Goal: Information Seeking & Learning: Learn about a topic

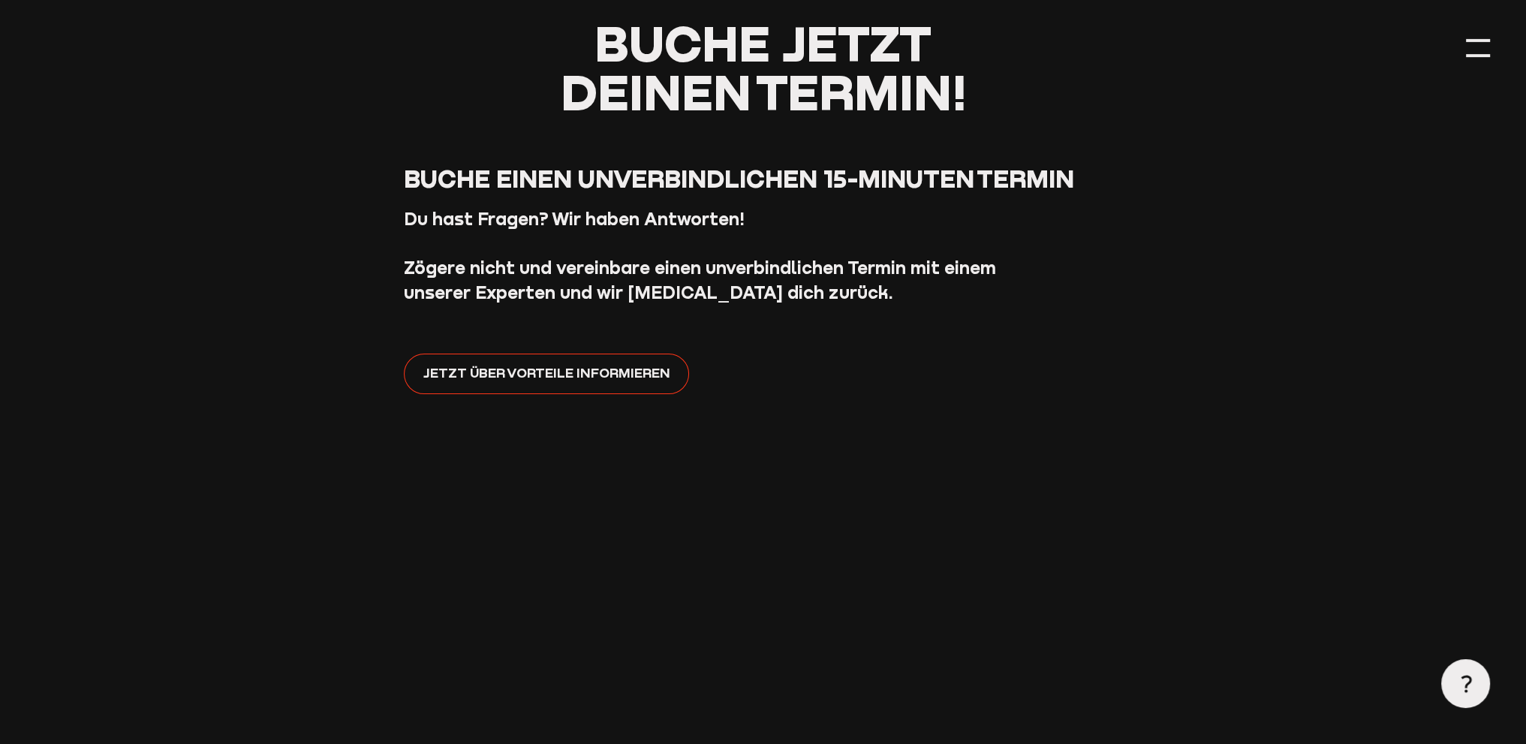
scroll to position [225, 0]
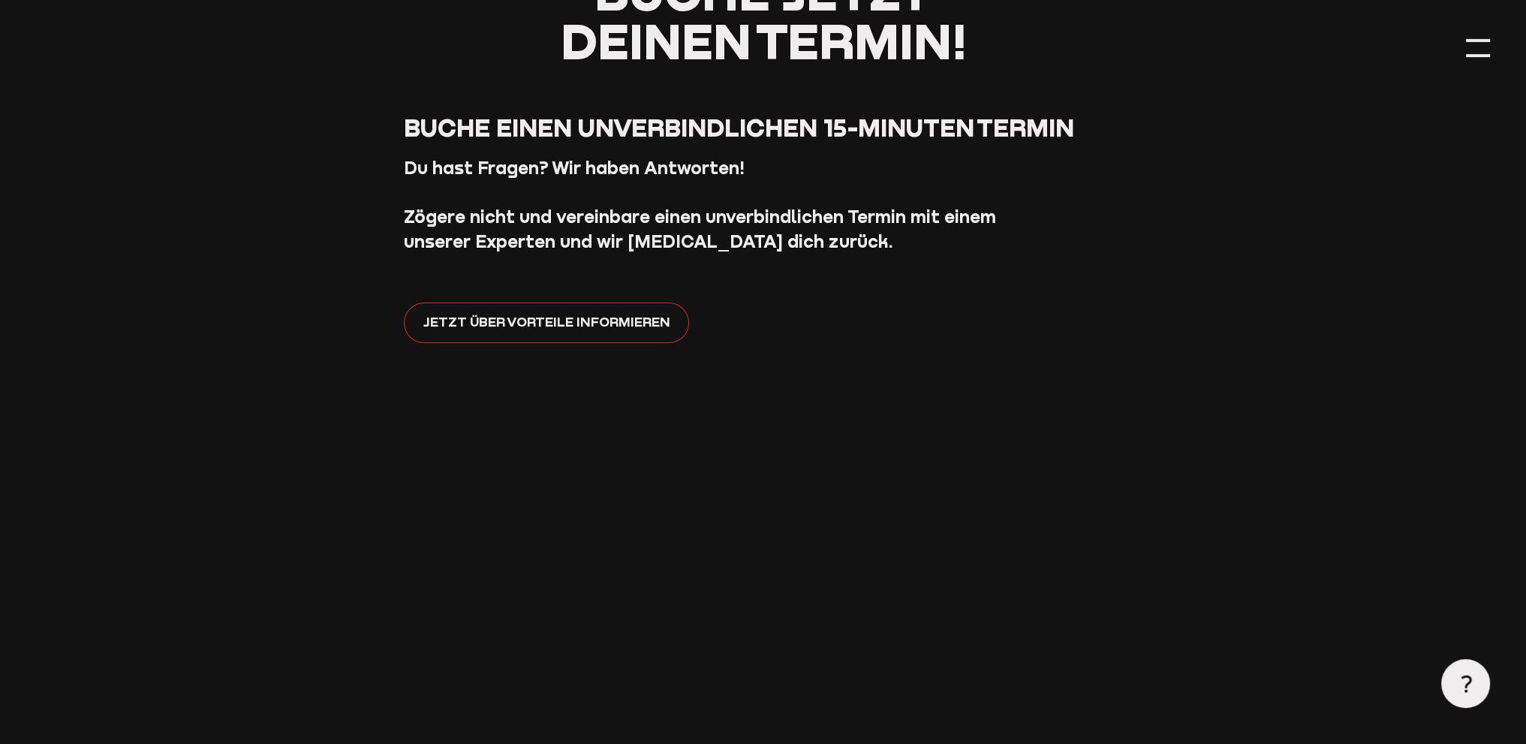
click at [439, 324] on span "Jetzt über Vorteile informieren" at bounding box center [546, 321] width 247 height 21
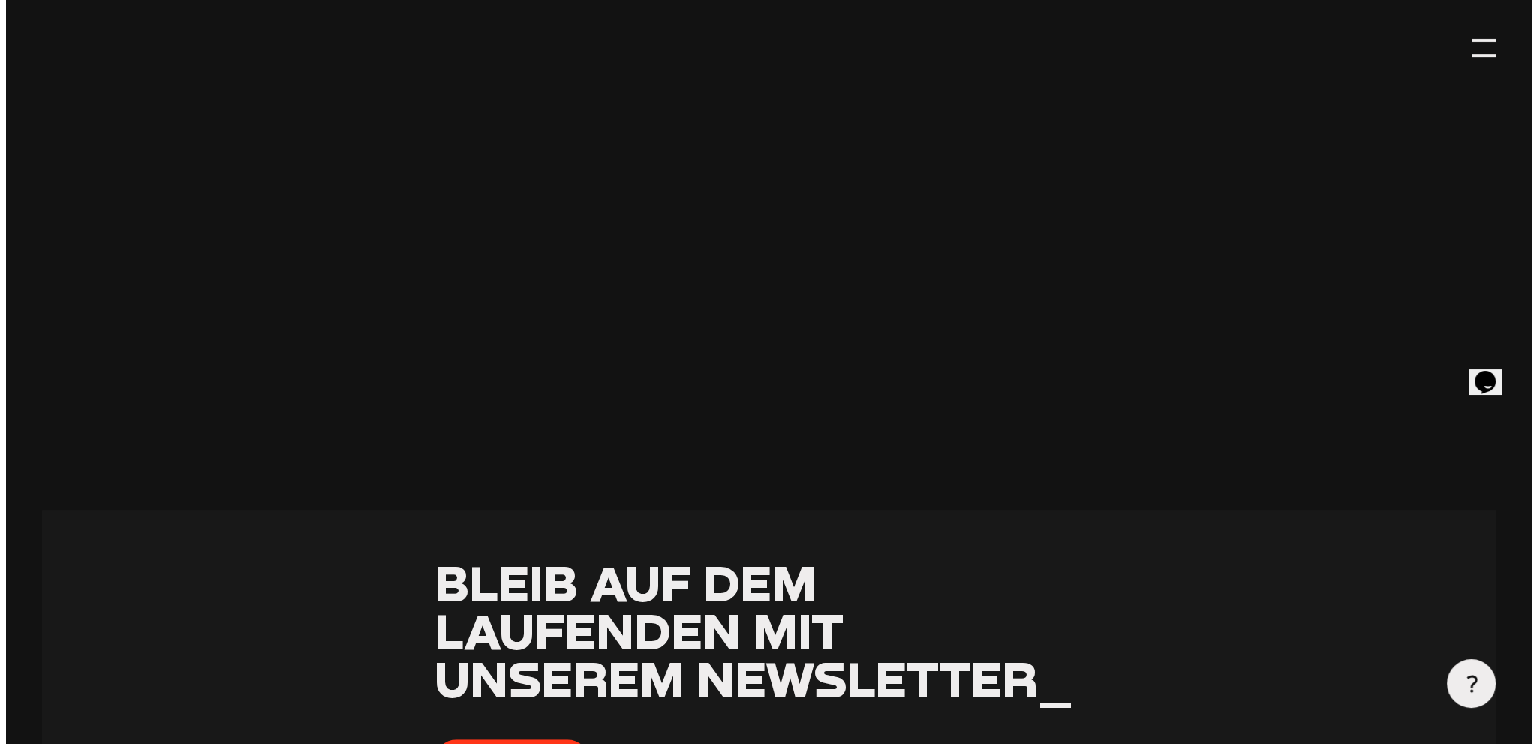
scroll to position [1033, 0]
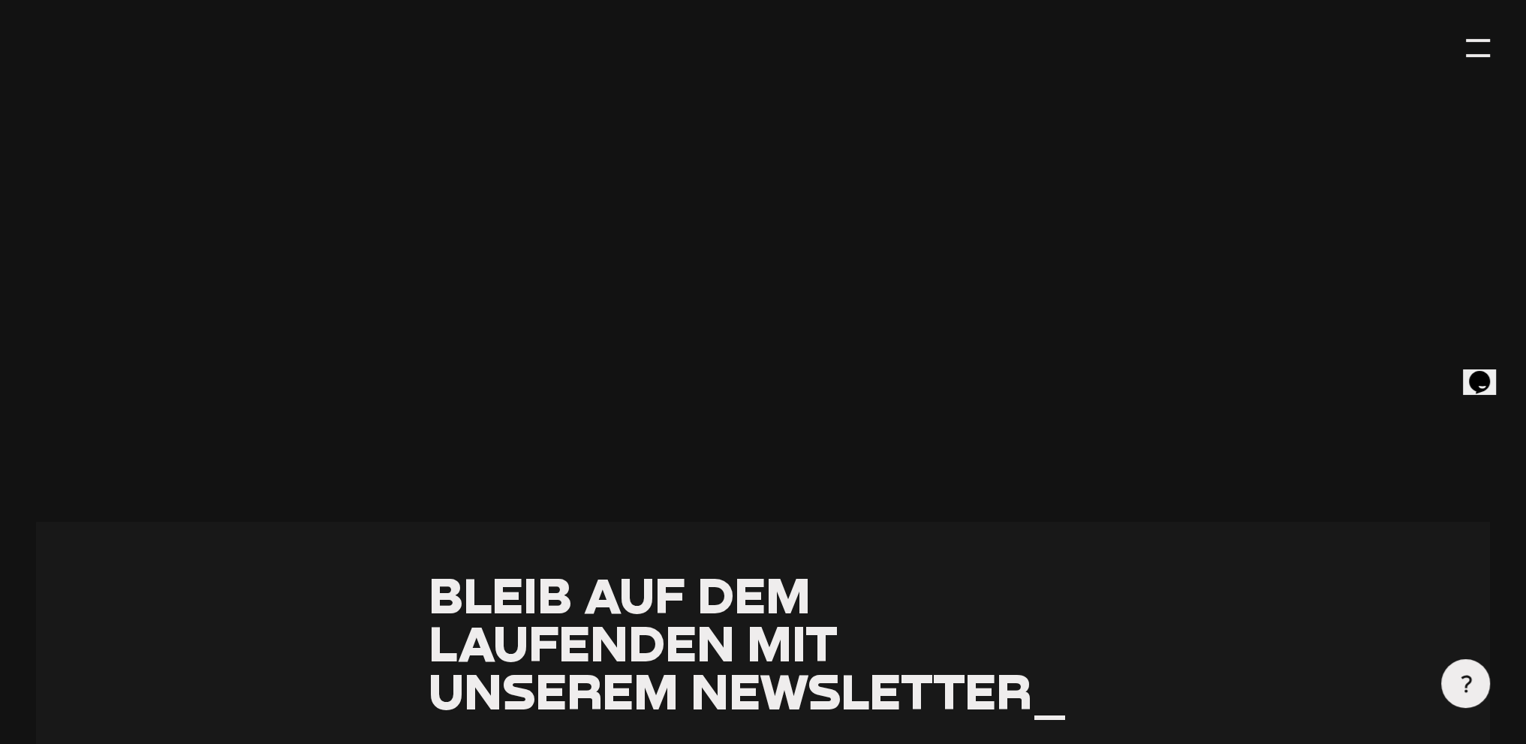
click at [1491, 44] on main "Buche jetzt deinen Termin! Buche einen unverbindlichen 15-Minuten Termin Du has…" at bounding box center [763, 118] width 1526 height 2302
click at [1480, 44] on div at bounding box center [1478, 48] width 24 height 24
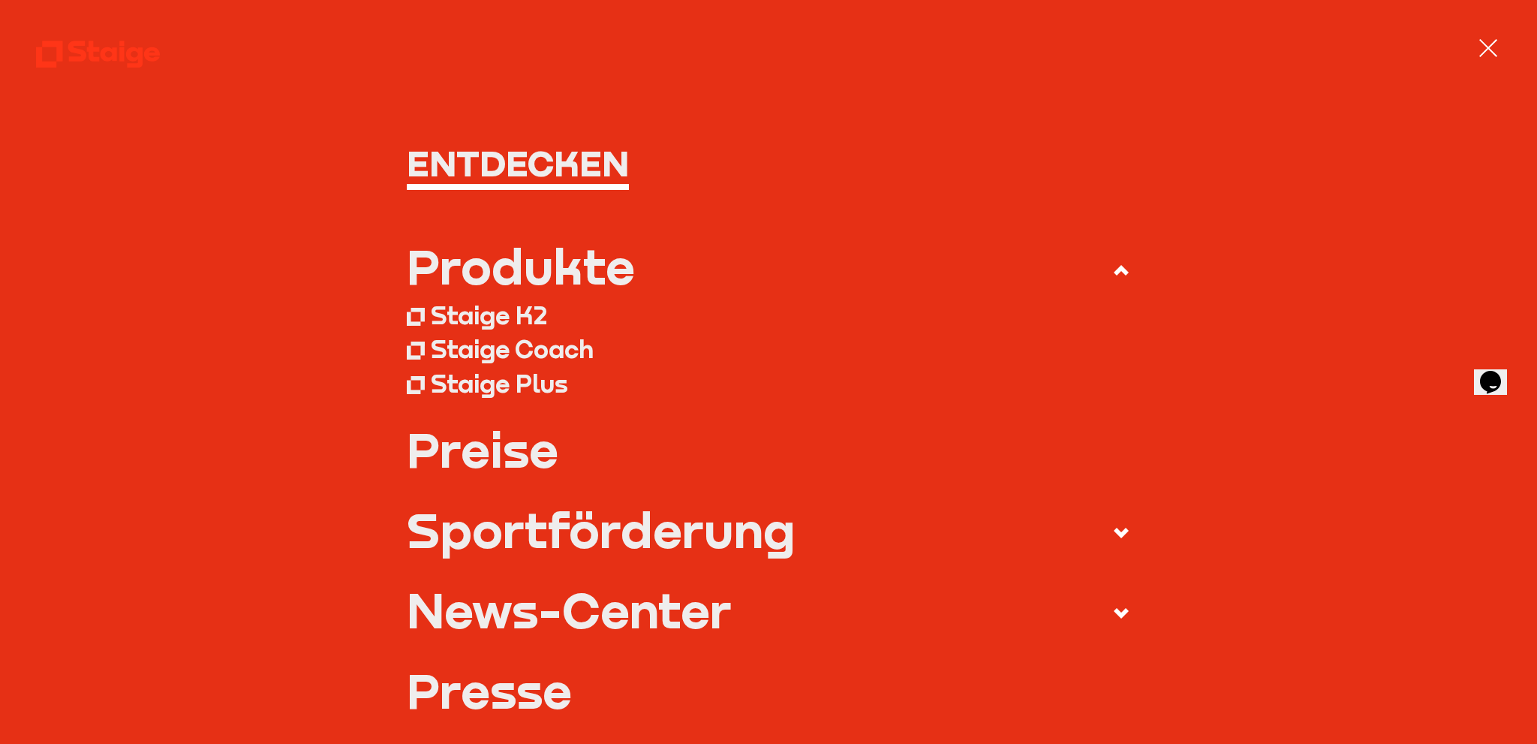
click at [450, 269] on div "Produkte" at bounding box center [521, 266] width 228 height 48
click at [0, 0] on input "Produkte" at bounding box center [0, 0] width 0 height 0
click at [468, 278] on div "Produkte" at bounding box center [521, 266] width 228 height 48
click at [0, 0] on input "Produkte" at bounding box center [0, 0] width 0 height 0
click at [451, 317] on div "Staige K2" at bounding box center [489, 315] width 116 height 30
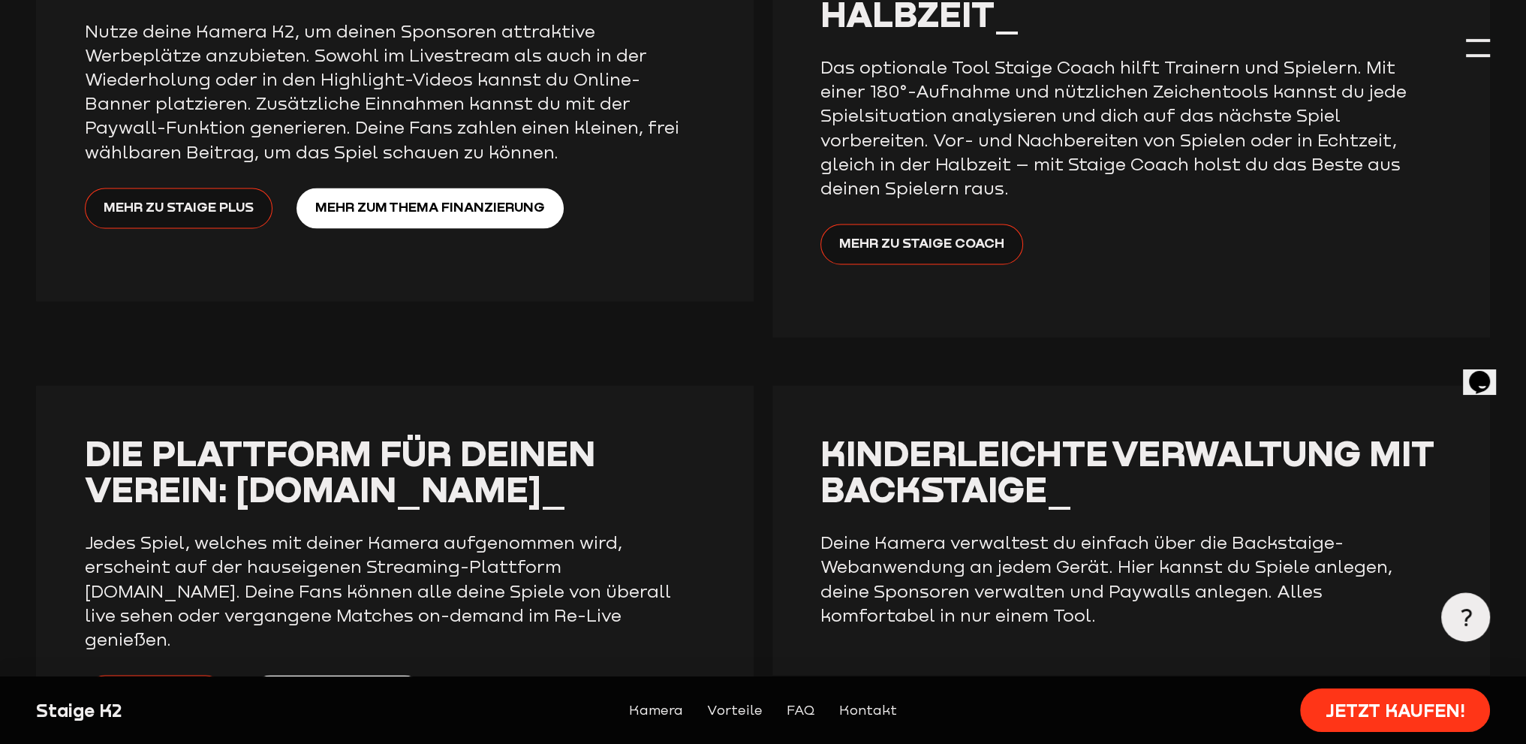
scroll to position [3903, 0]
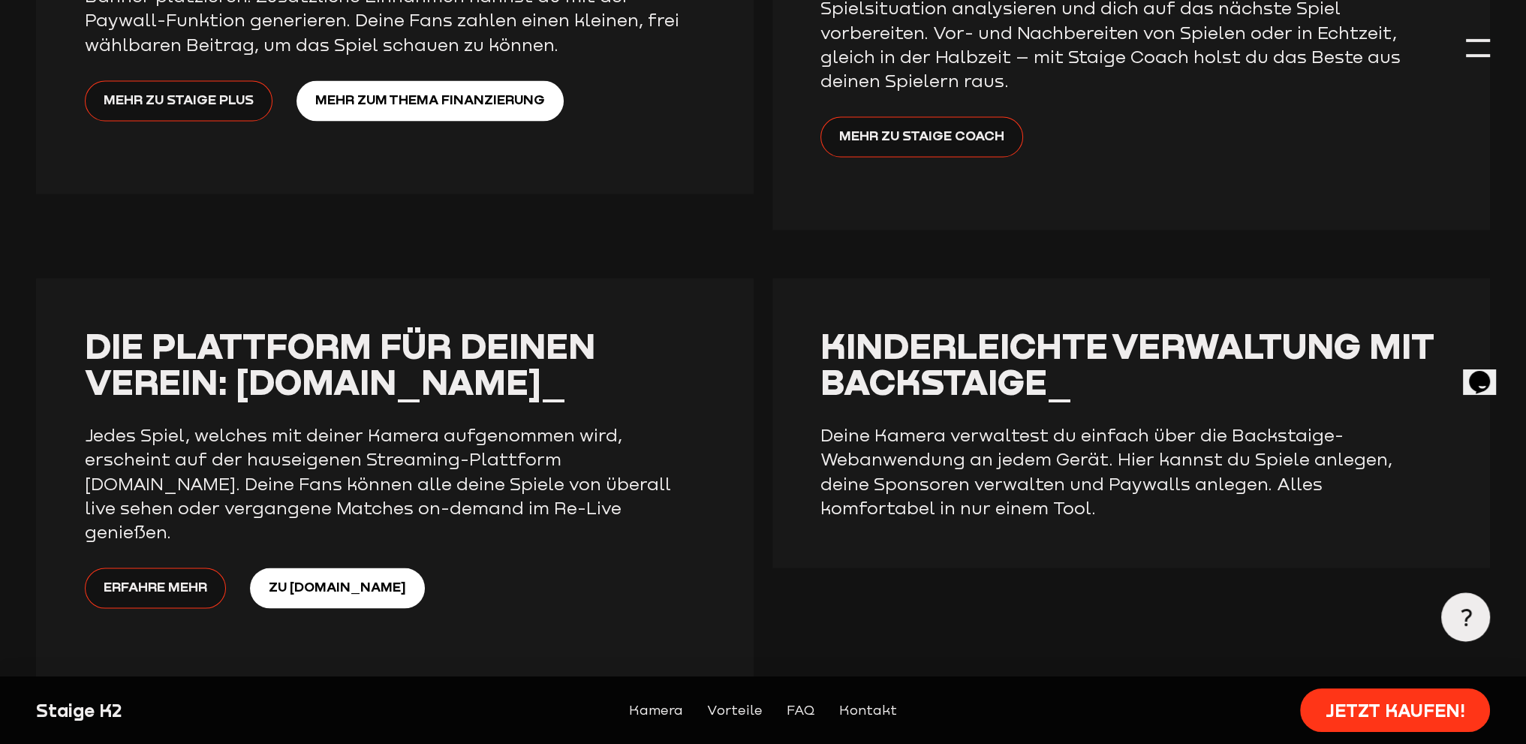
click at [1476, 51] on div at bounding box center [1478, 48] width 24 height 24
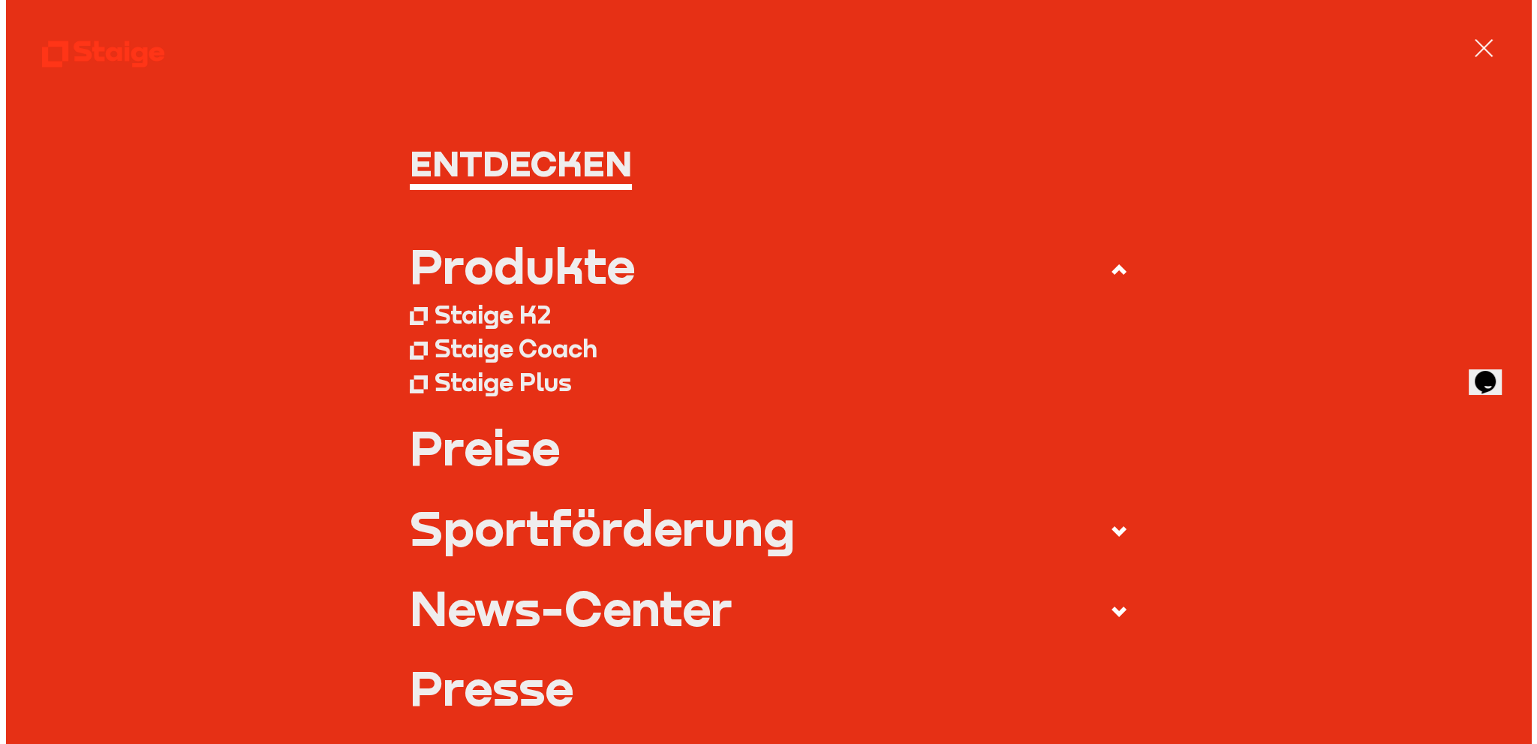
scroll to position [3912, 0]
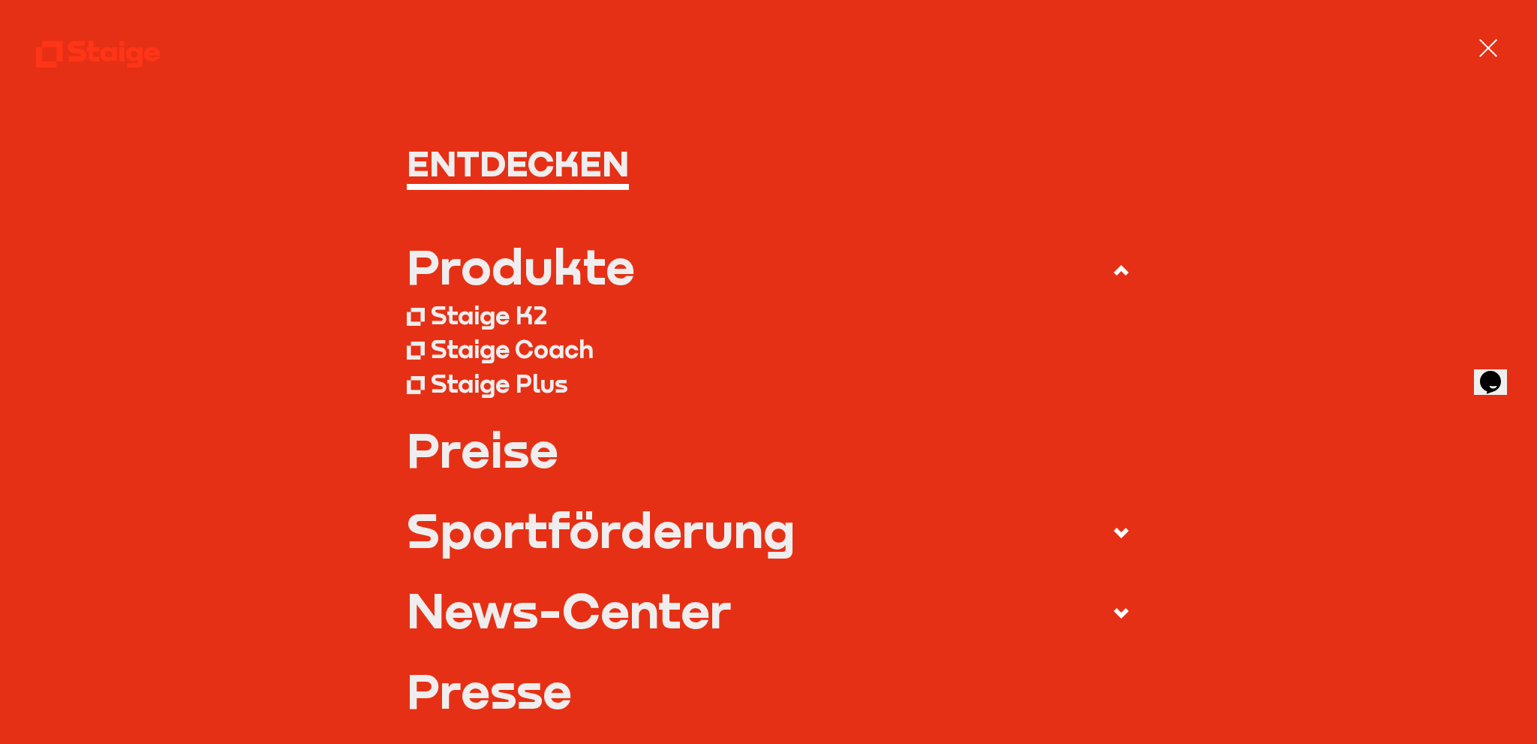
click at [539, 353] on div "Staige Coach" at bounding box center [512, 349] width 163 height 30
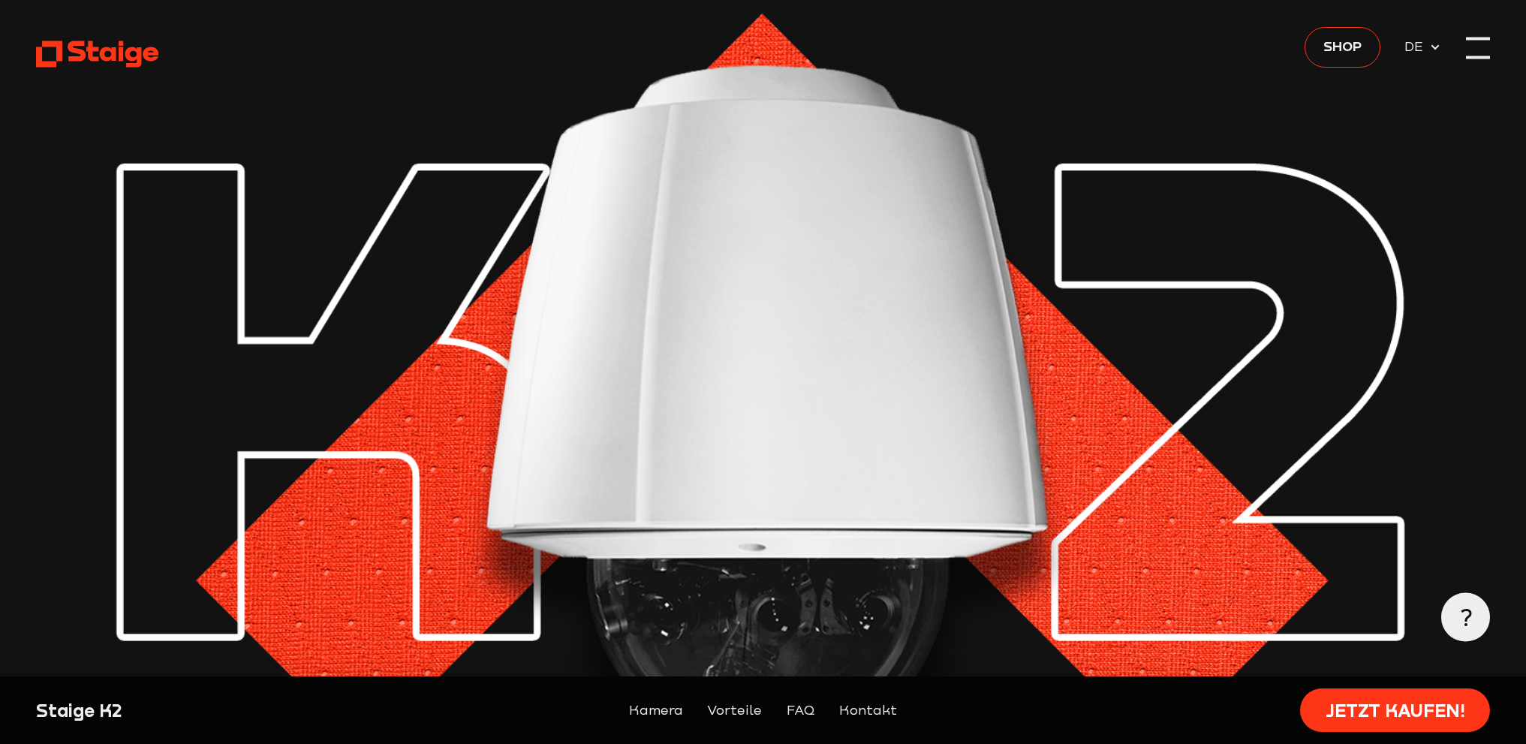
click at [1489, 56] on div at bounding box center [1478, 57] width 24 height 3
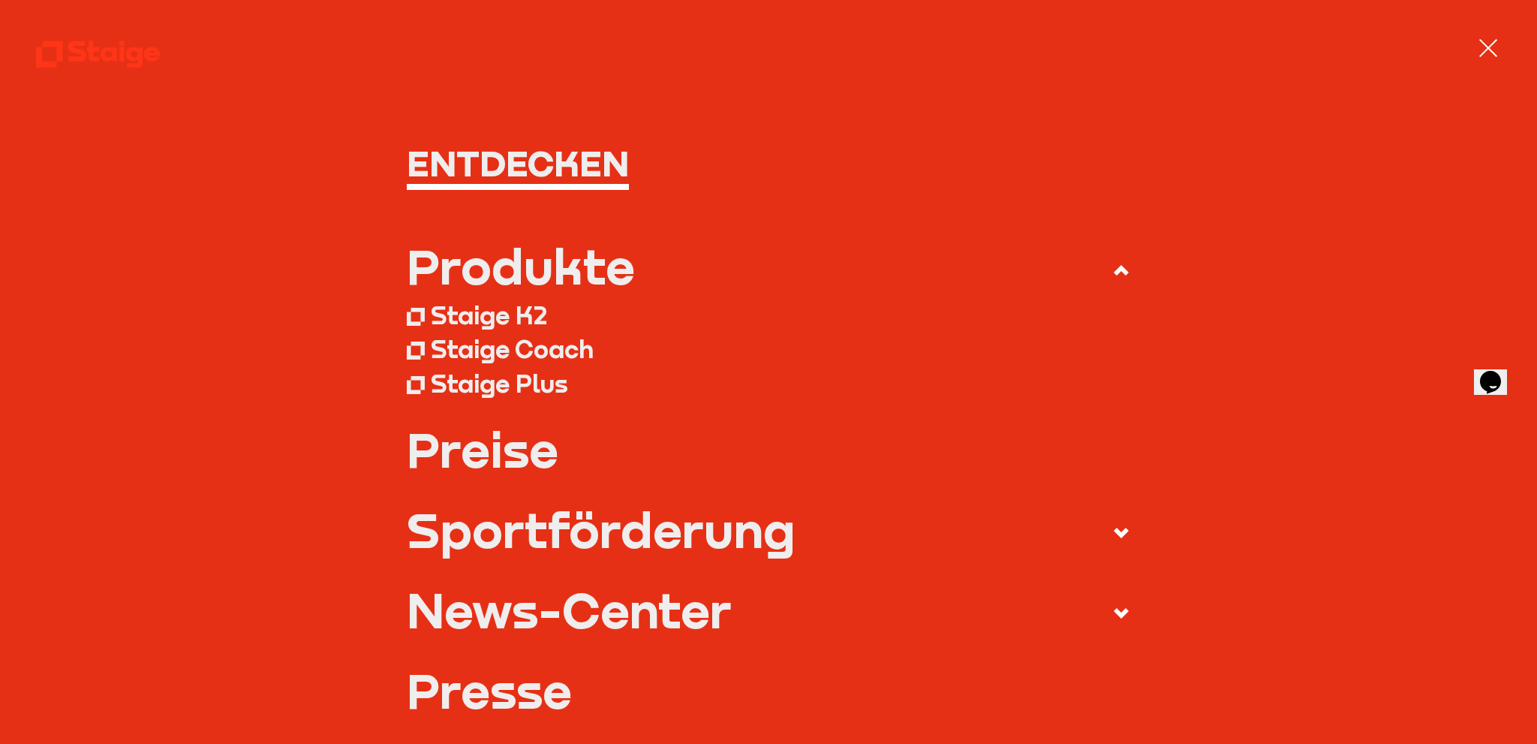
click at [474, 452] on link "Preise" at bounding box center [769, 449] width 724 height 48
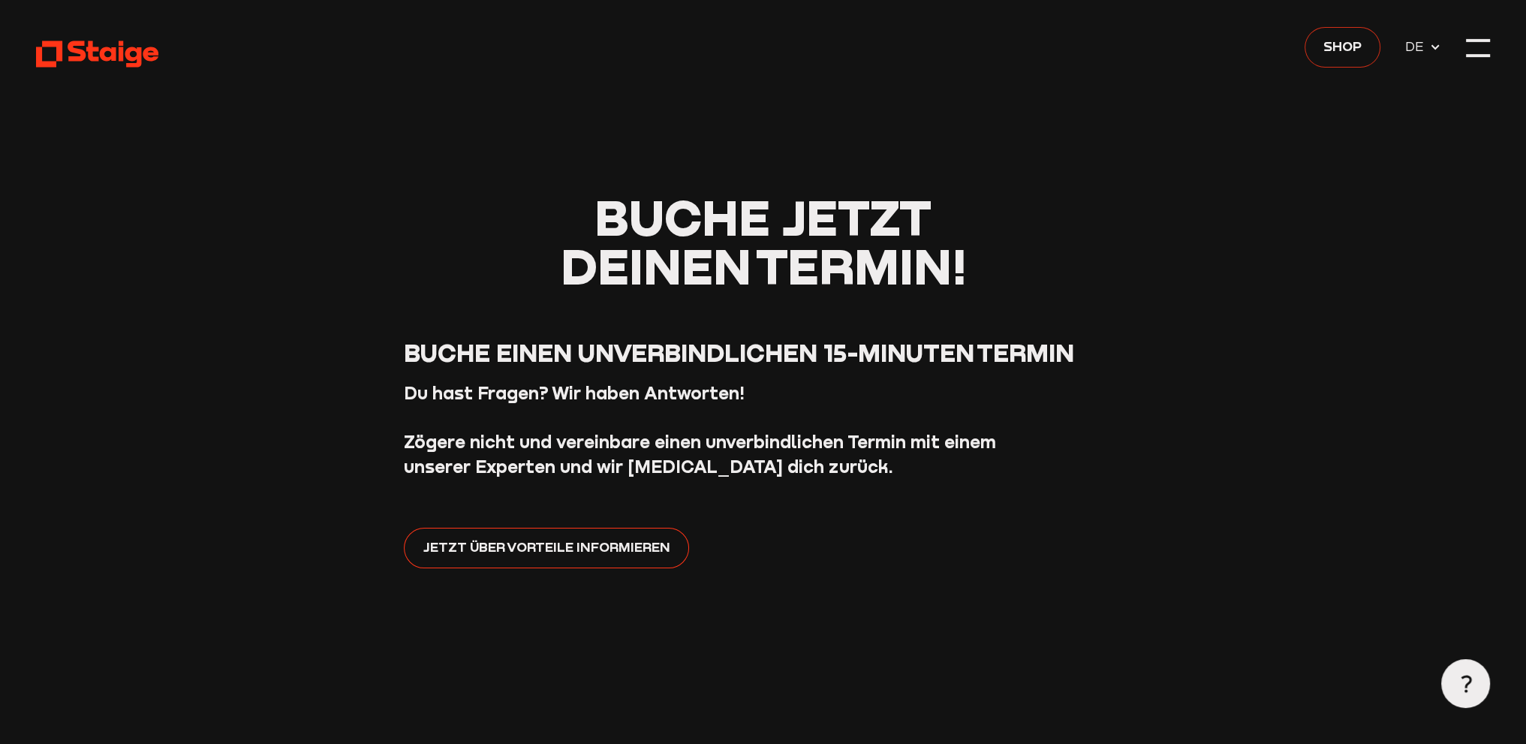
click at [1366, 44] on link "Shop" at bounding box center [1343, 47] width 76 height 41
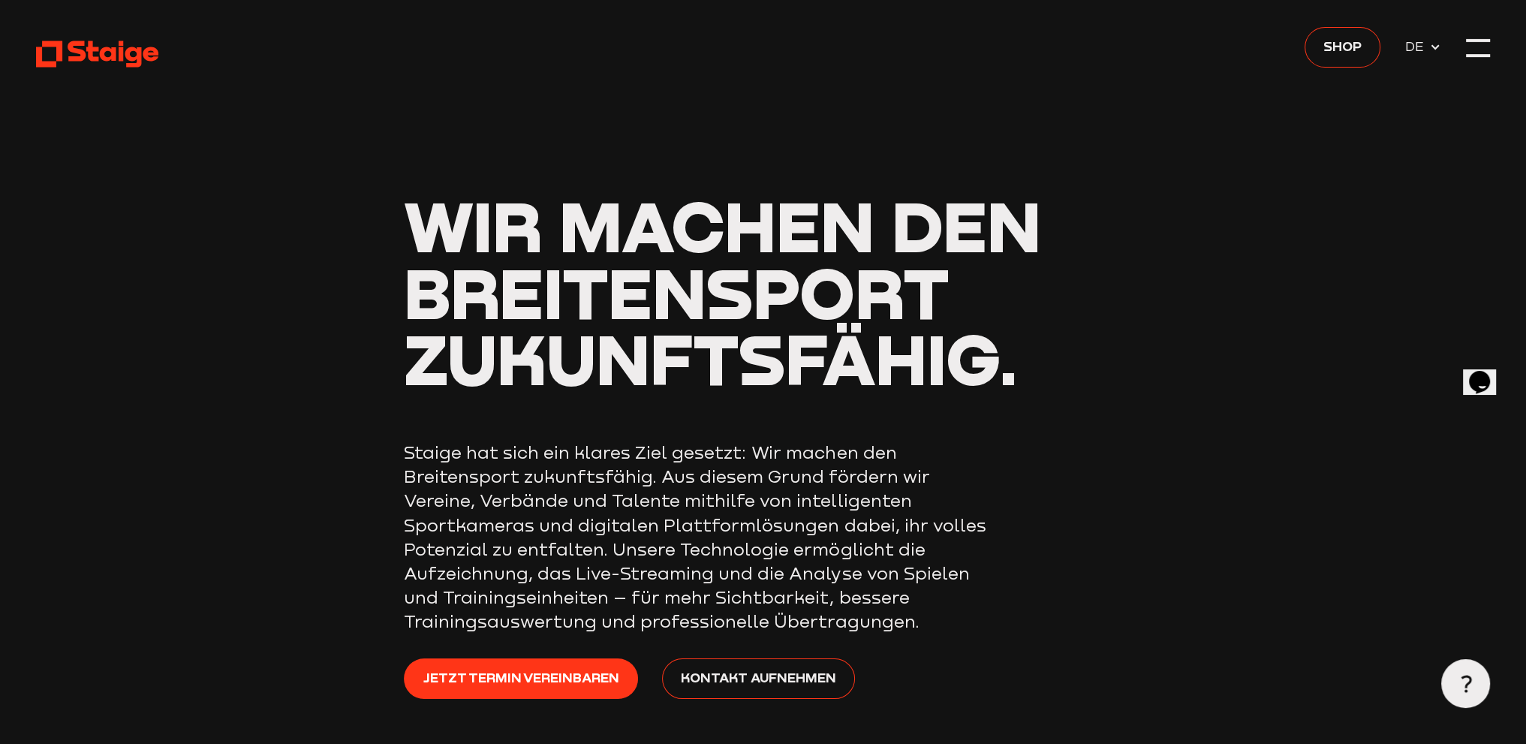
click at [1471, 65] on header "Wir machen den Breitensport zukunftsfähig. Staige hat sich ein klares Ziel gese…" at bounding box center [763, 410] width 1454 height 820
click at [1471, 53] on div at bounding box center [1478, 48] width 24 height 24
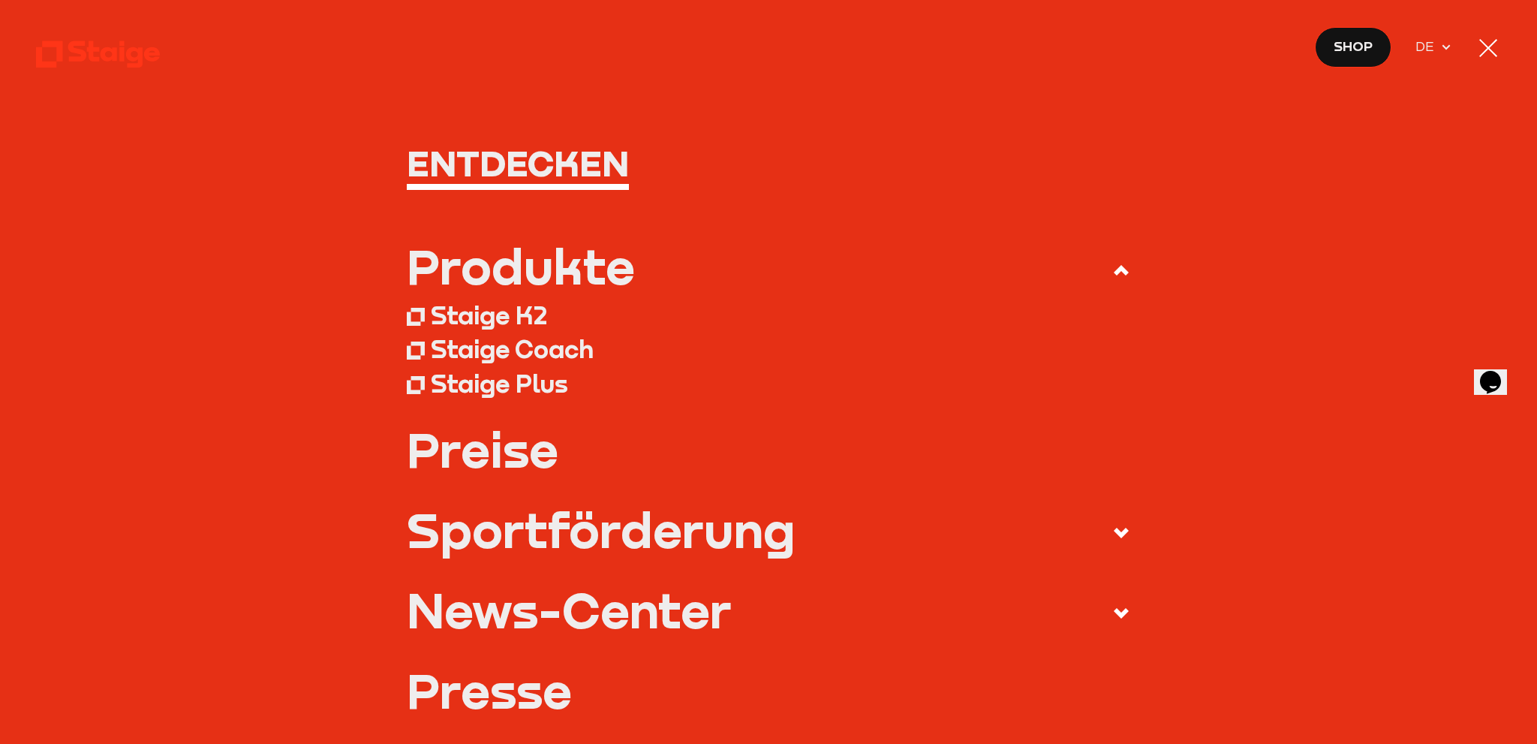
click at [486, 317] on div "Staige K2" at bounding box center [489, 315] width 116 height 30
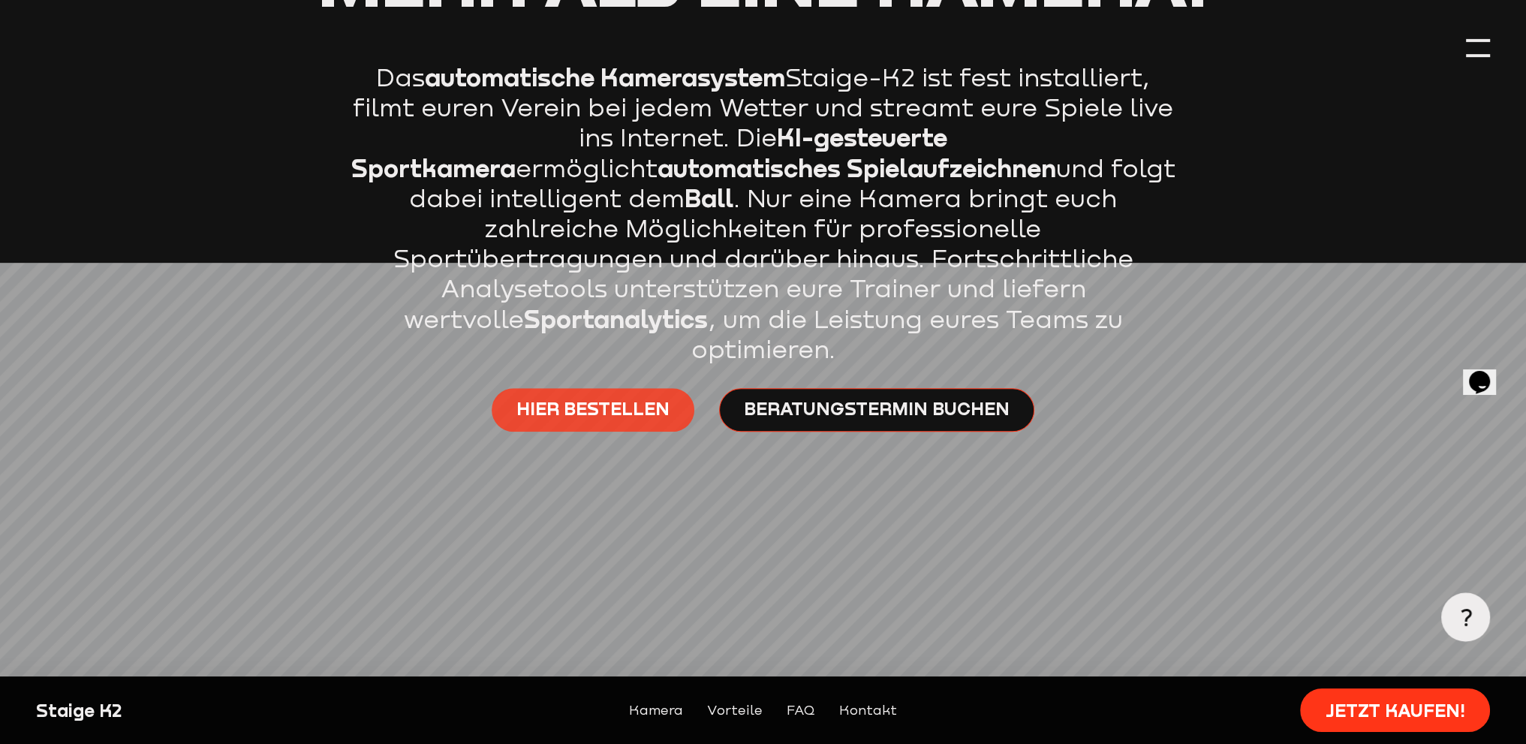
click at [637, 396] on span "Hier bestellen" at bounding box center [592, 408] width 153 height 24
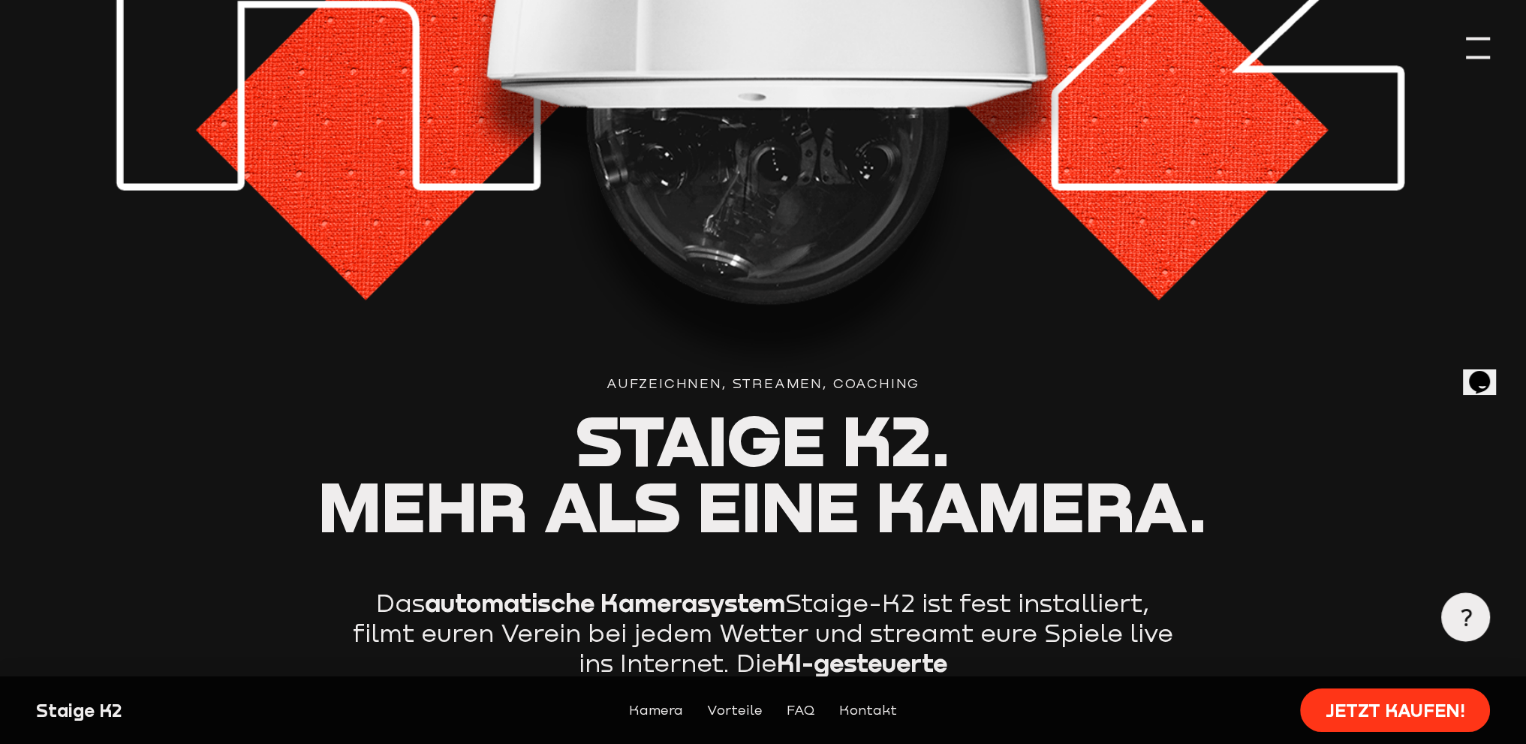
click at [1468, 45] on div at bounding box center [1478, 48] width 24 height 24
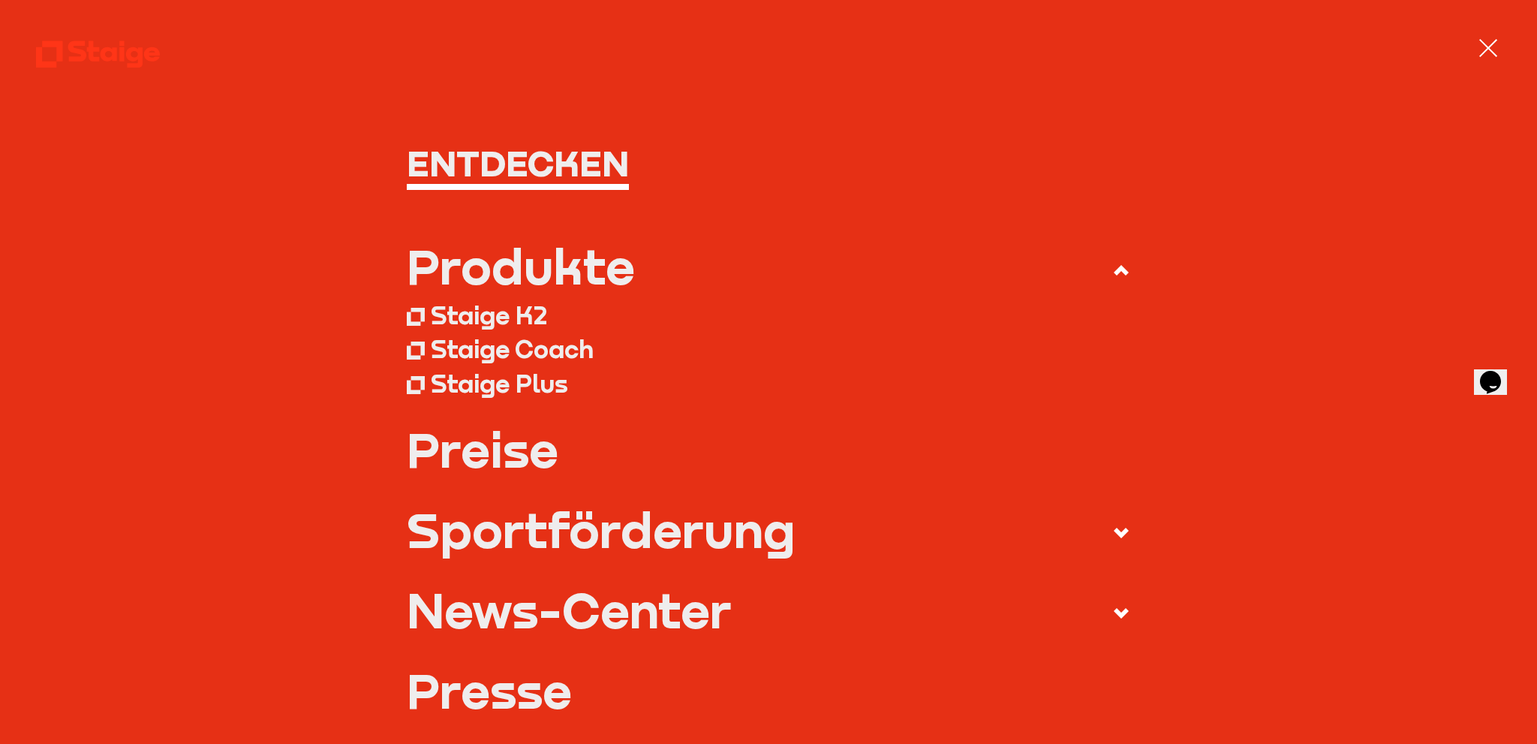
click at [1115, 537] on icon at bounding box center [1121, 533] width 18 height 18
click at [0, 0] on input "Sportförderung" at bounding box center [0, 0] width 0 height 0
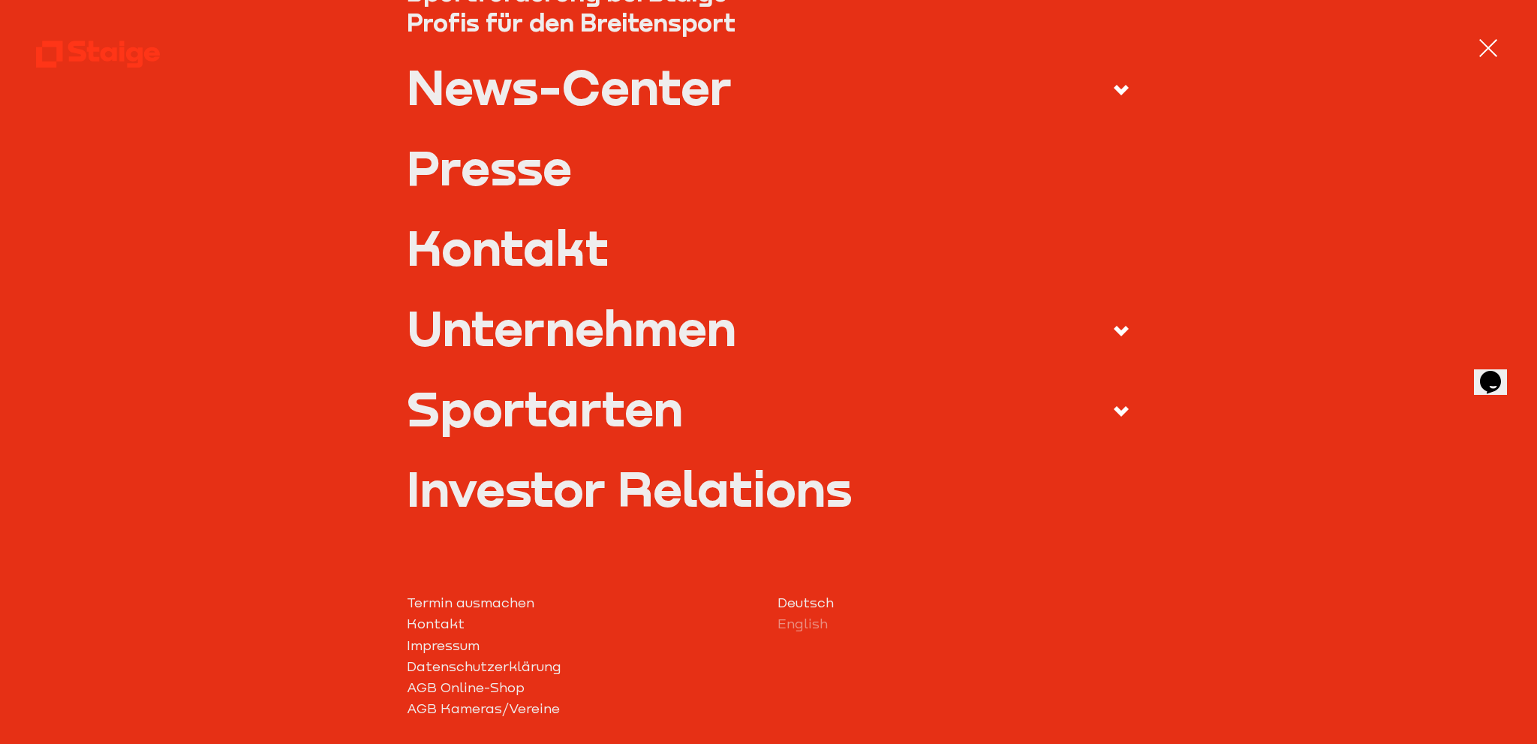
scroll to position [601, 0]
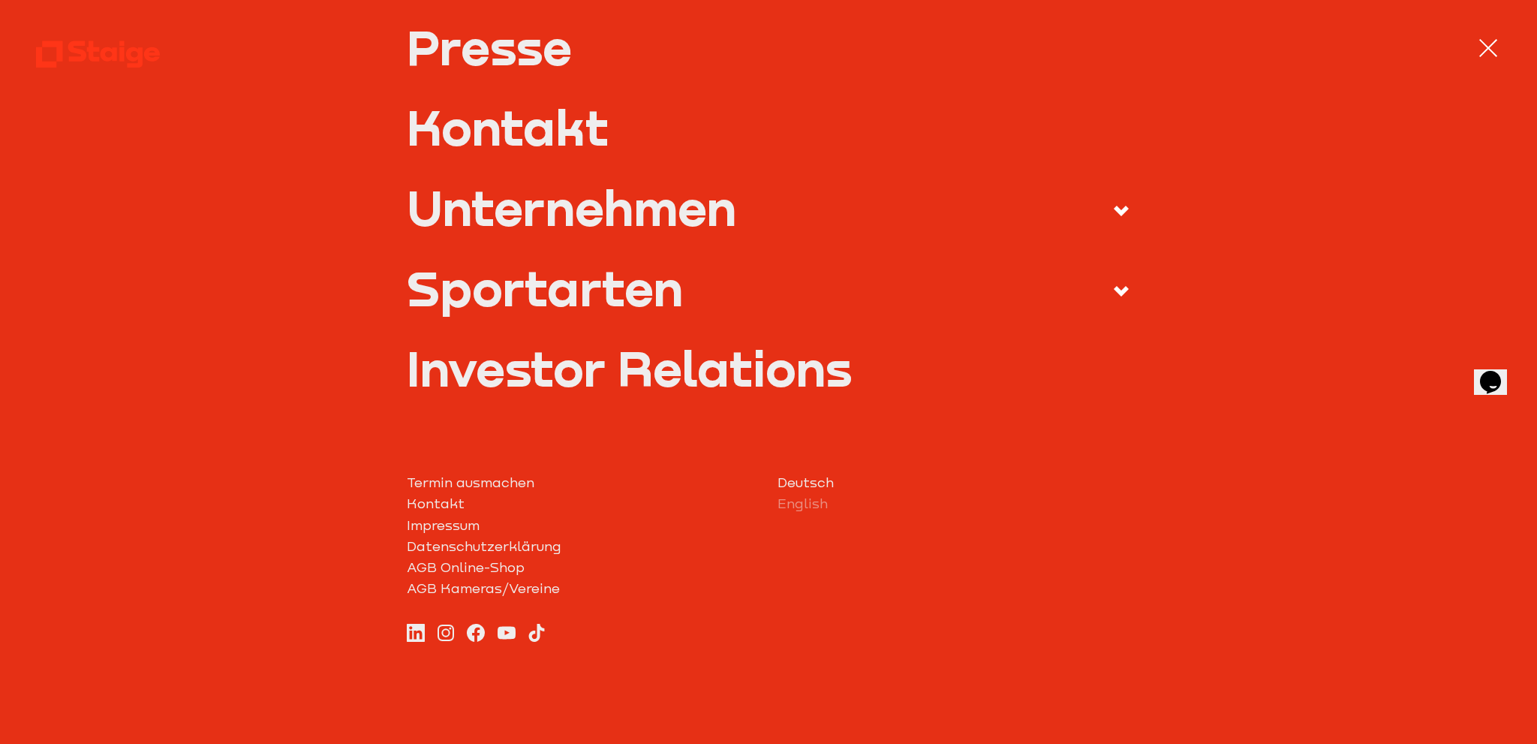
click at [1115, 278] on span at bounding box center [1109, 291] width 42 height 27
click at [0, 0] on input "Sportarten" at bounding box center [0, 0] width 0 height 0
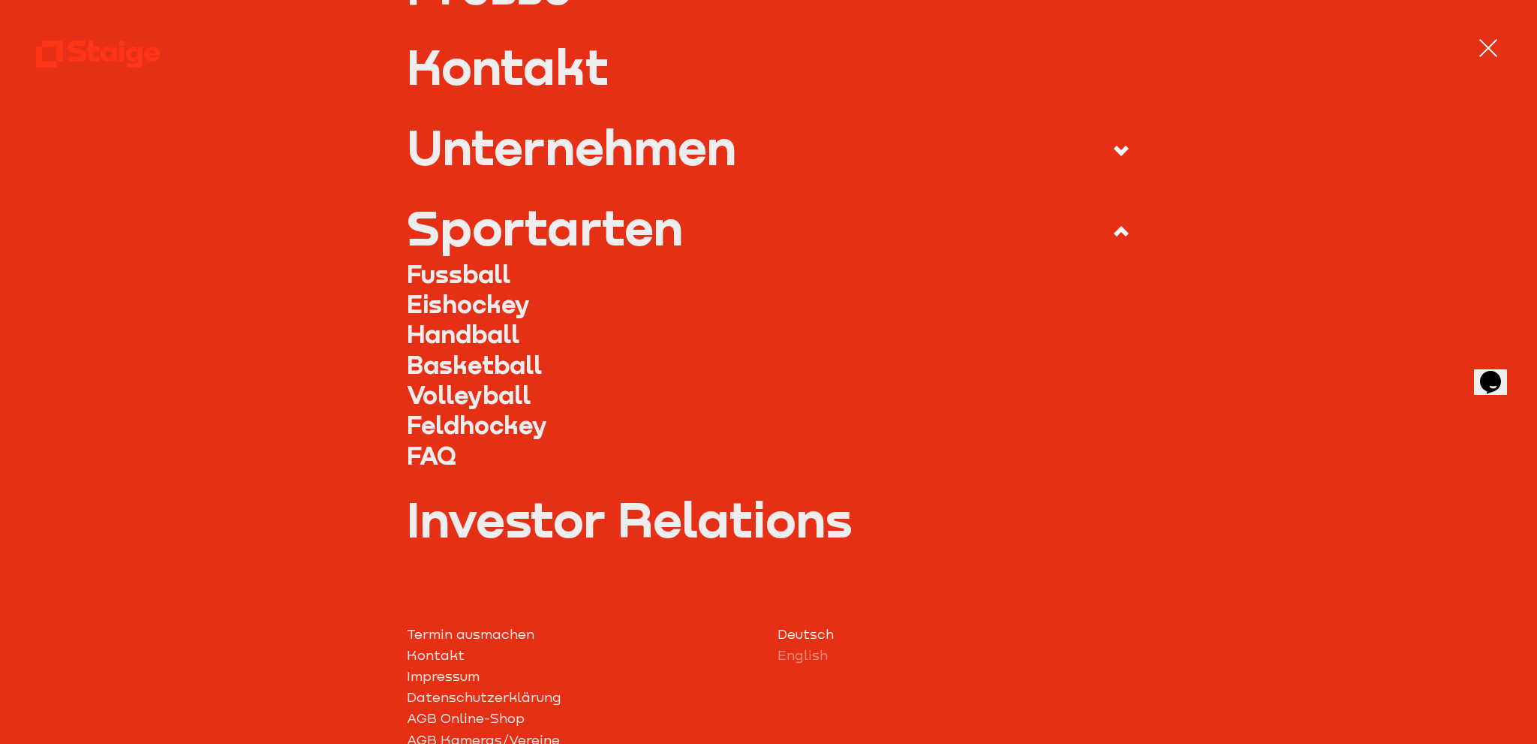
scroll to position [540, 0]
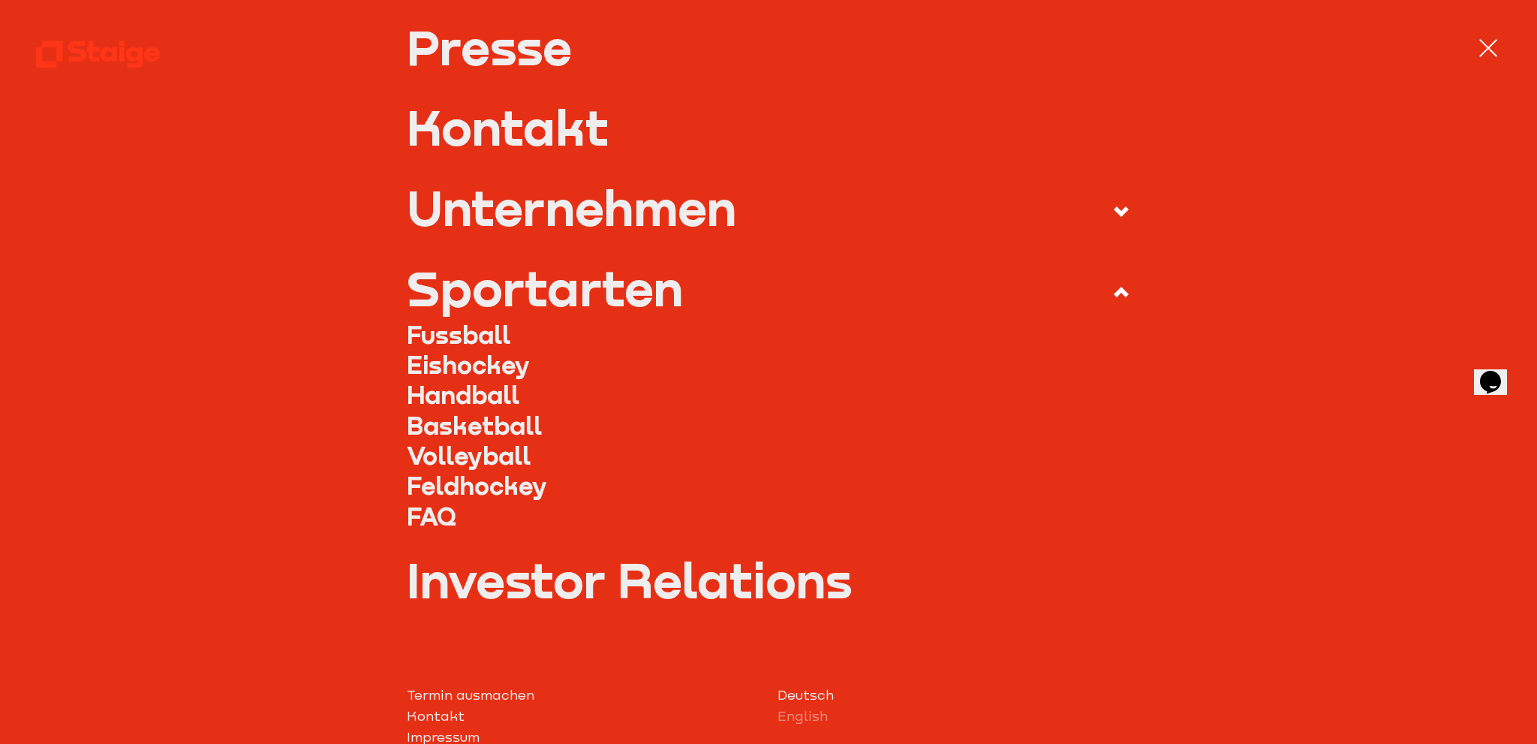
click at [480, 392] on link "Handball" at bounding box center [769, 395] width 724 height 30
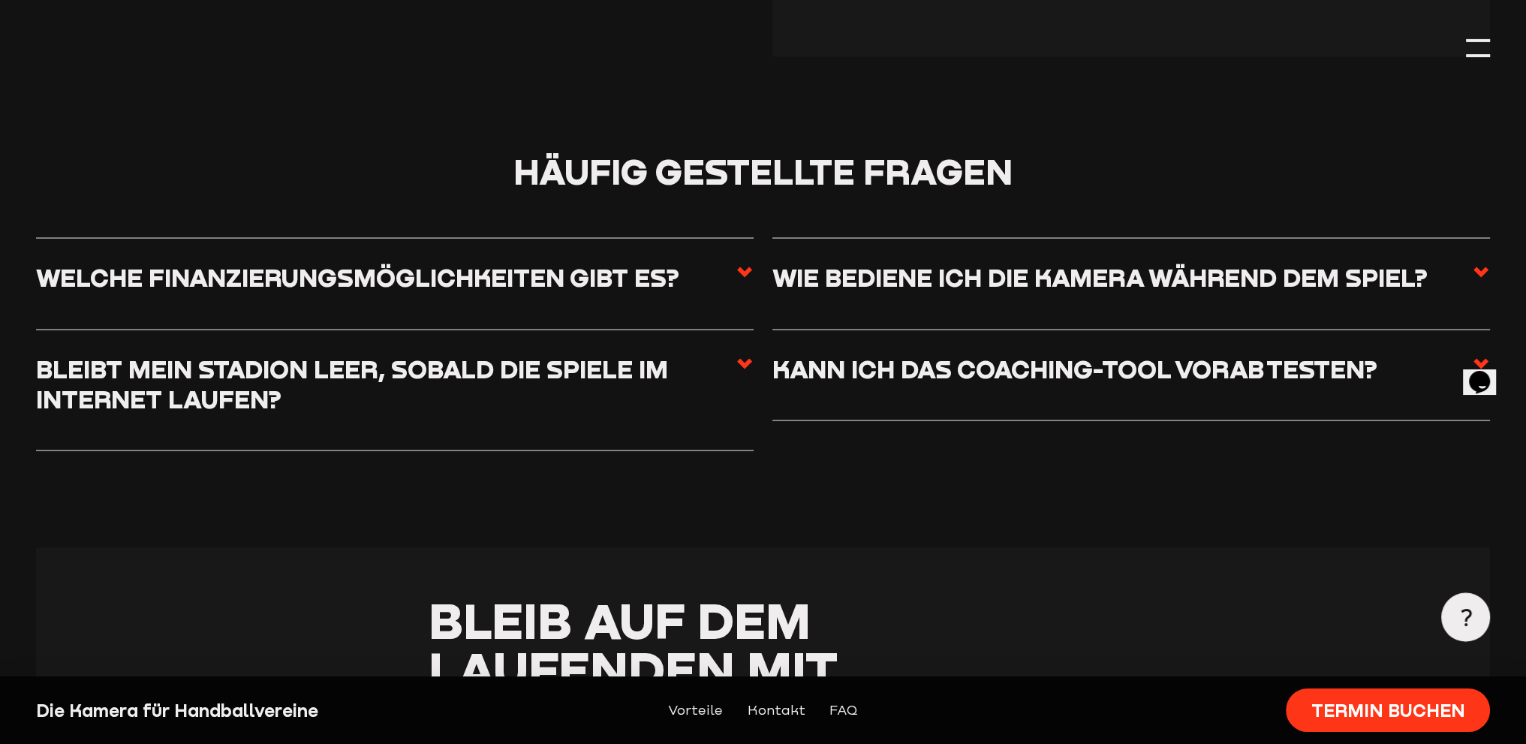
scroll to position [4053, 0]
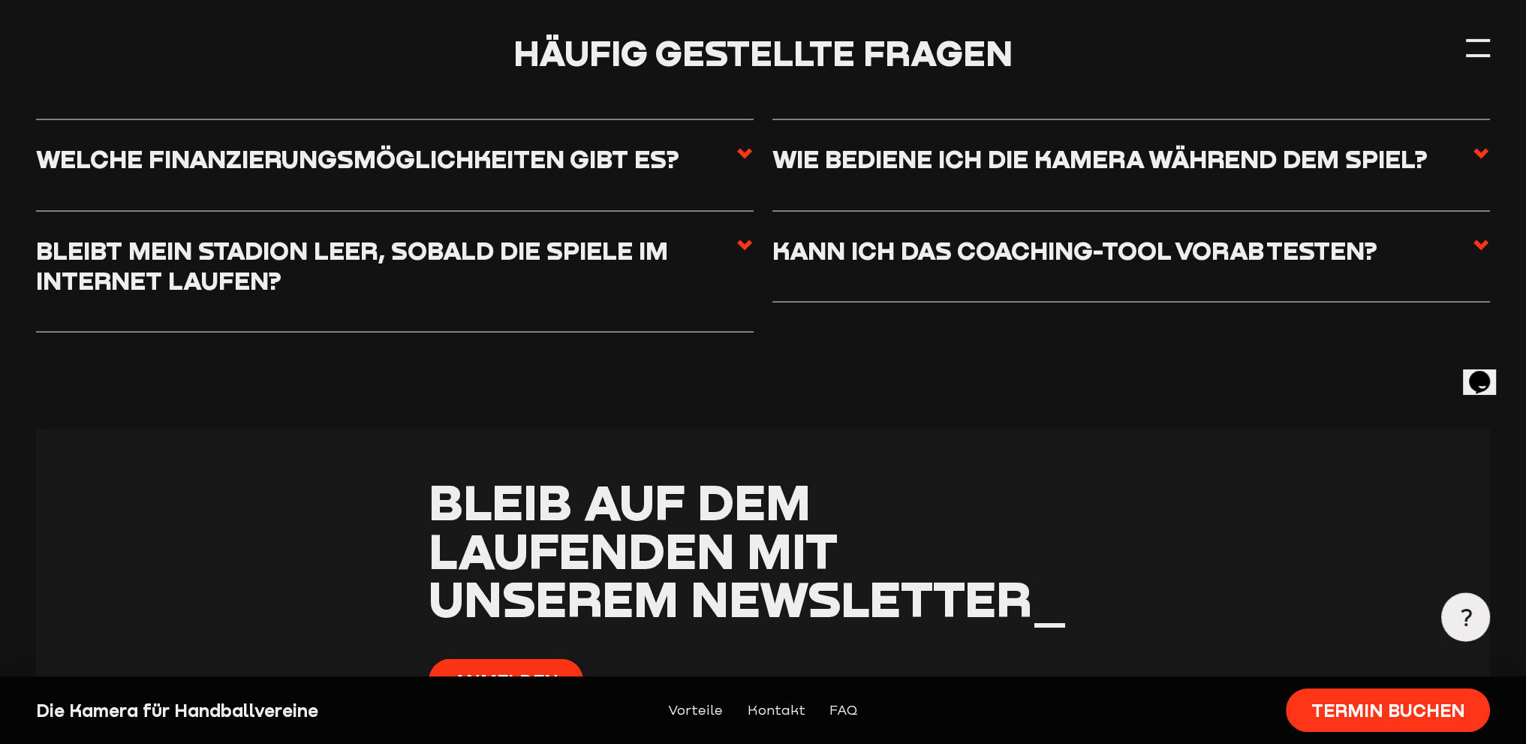
click at [733, 167] on label "Welche Finanzierungsmöglichkeiten gibt es?" at bounding box center [395, 165] width 718 height 42
click at [0, 0] on input "Welche Finanzierungsmöglichkeiten gibt es?" at bounding box center [0, 0] width 0 height 0
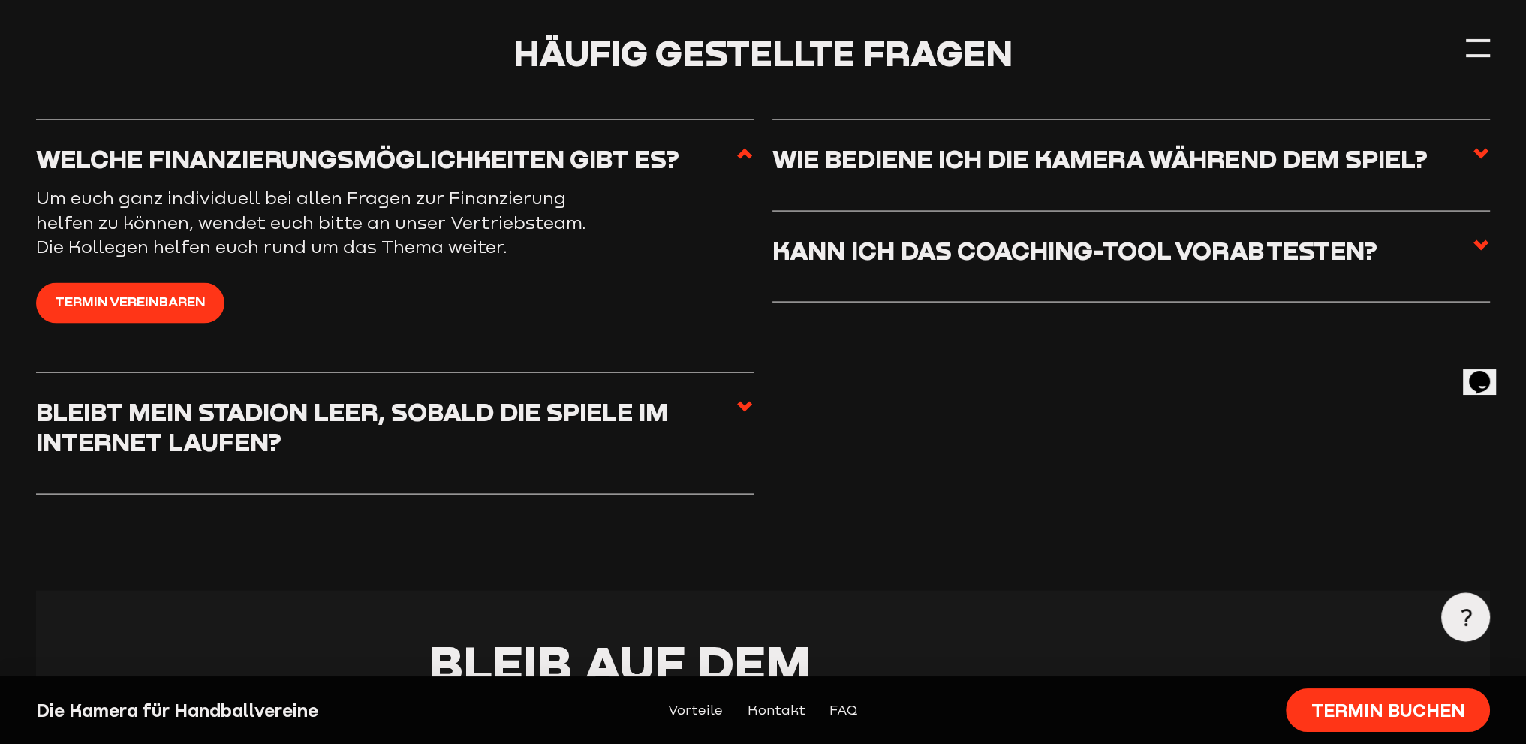
click at [733, 167] on label "Welche Finanzierungsmöglichkeiten gibt es?" at bounding box center [395, 165] width 718 height 42
click at [0, 0] on input "Welche Finanzierungsmöglichkeiten gibt es?" at bounding box center [0, 0] width 0 height 0
